Goal: Use online tool/utility: Use online tool/utility

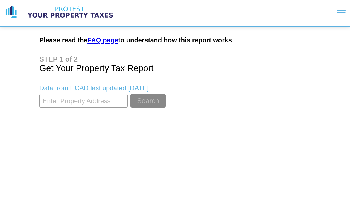
click at [87, 102] on input "textbox" at bounding box center [83, 100] width 88 height 13
click at [152, 99] on button "Search" at bounding box center [147, 100] width 35 height 13
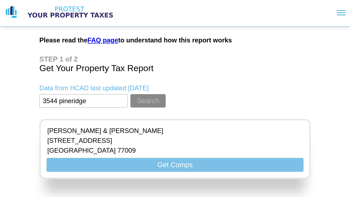
click at [109, 164] on button "Get Comps" at bounding box center [174, 165] width 257 height 14
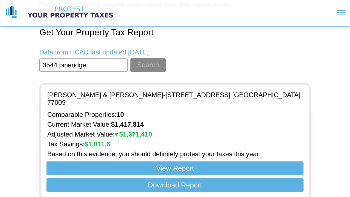
scroll to position [36, 0]
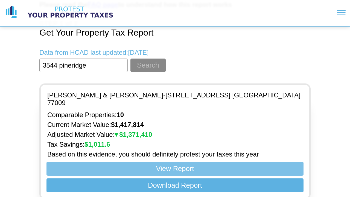
click at [185, 162] on button "View Report" at bounding box center [174, 169] width 257 height 14
click at [171, 162] on button "View Report" at bounding box center [174, 169] width 257 height 14
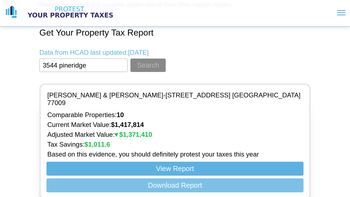
click at [173, 178] on button "Download Report" at bounding box center [174, 185] width 257 height 14
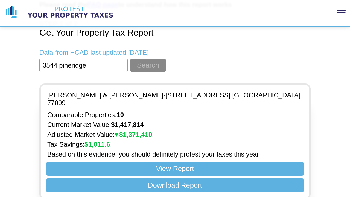
click at [222, 16] on section at bounding box center [236, 13] width 219 height 14
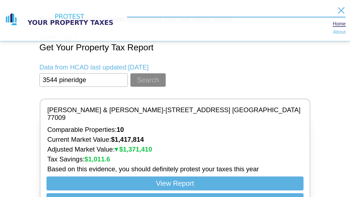
click at [82, 20] on img at bounding box center [70, 20] width 96 height 14
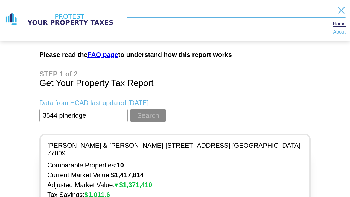
click at [101, 115] on input "textbox" at bounding box center [83, 115] width 88 height 13
click at [147, 115] on button "Search" at bounding box center [147, 115] width 35 height 13
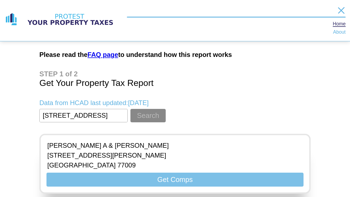
click at [104, 177] on button "Get Comps" at bounding box center [174, 179] width 257 height 14
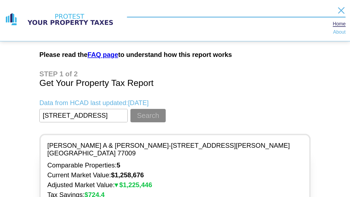
click at [96, 115] on input "textbox" at bounding box center [83, 115] width 88 height 13
type input "530 [PERSON_NAME]"
click at [147, 115] on button "Search" at bounding box center [147, 115] width 35 height 13
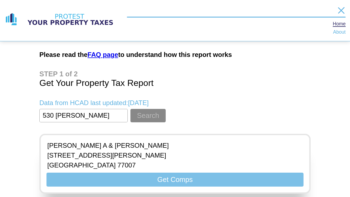
click at [127, 181] on button "Get Comps" at bounding box center [174, 179] width 257 height 14
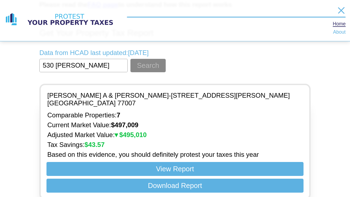
scroll to position [50, 0]
